Goal: Task Accomplishment & Management: Complete application form

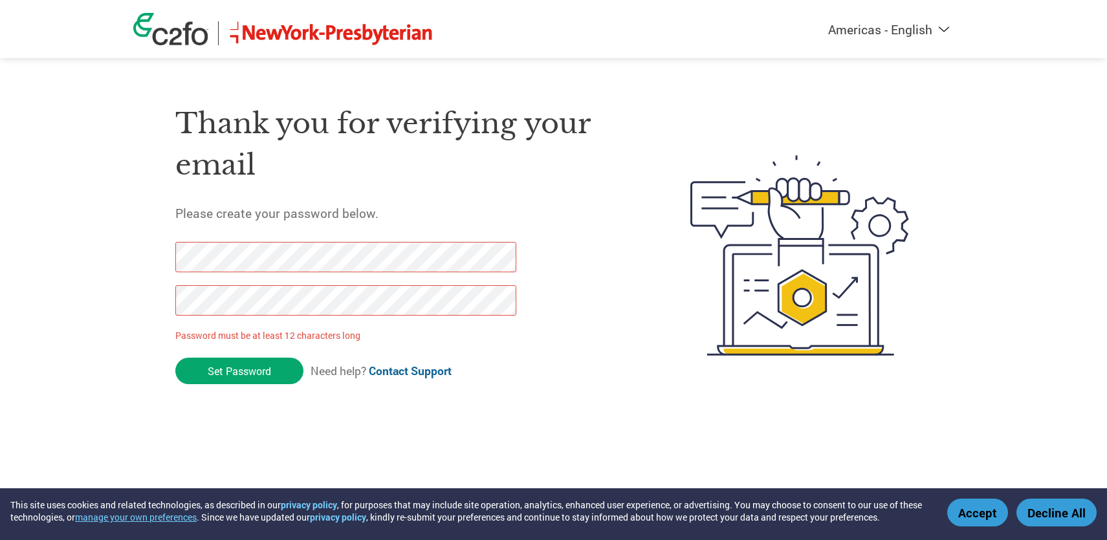
click at [665, 114] on div at bounding box center [780, 255] width 303 height 343
click at [589, 358] on div "Thank you for verifying your email Please create your password below. Password …" at bounding box center [402, 255] width 454 height 343
click at [970, 511] on button "Accept" at bounding box center [977, 513] width 61 height 28
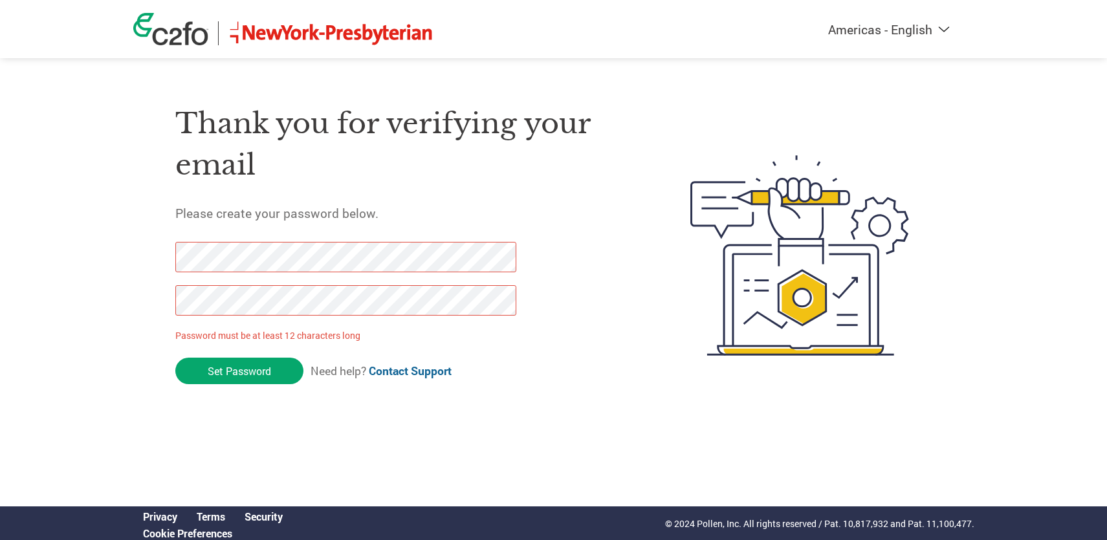
click at [270, 41] on img at bounding box center [331, 33] width 206 height 24
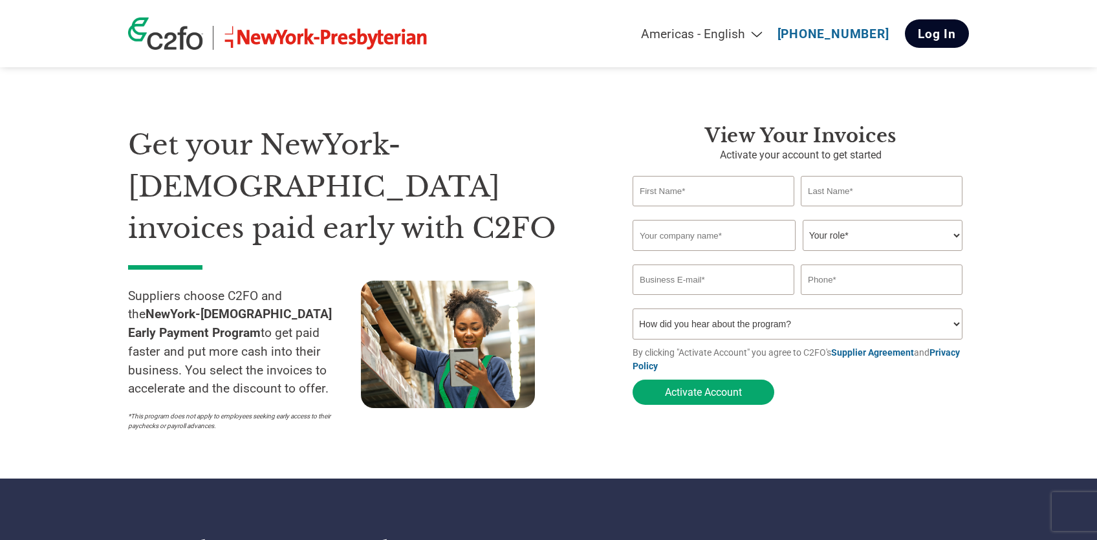
click at [915, 39] on link "Log In" at bounding box center [937, 33] width 64 height 28
